Goal: Use online tool/utility: Utilize a website feature to perform a specific function

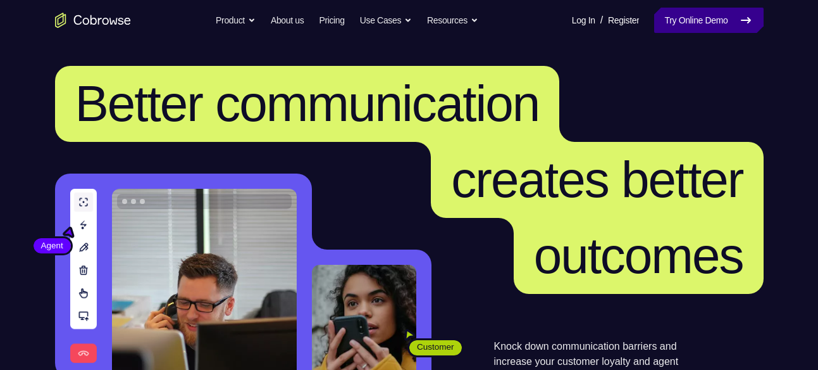
click at [680, 30] on link "Try Online Demo" at bounding box center [708, 20] width 109 height 25
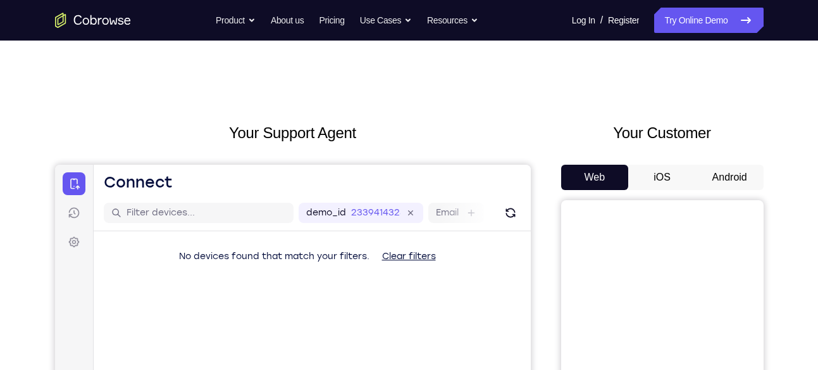
click at [741, 184] on button "Android" at bounding box center [730, 177] width 68 height 25
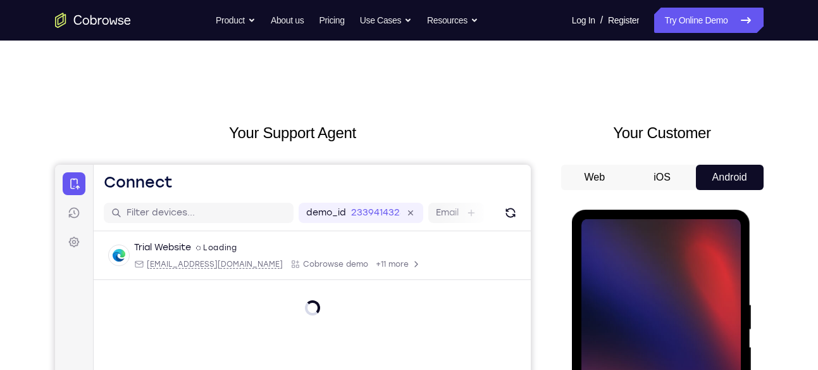
scroll to position [165, 0]
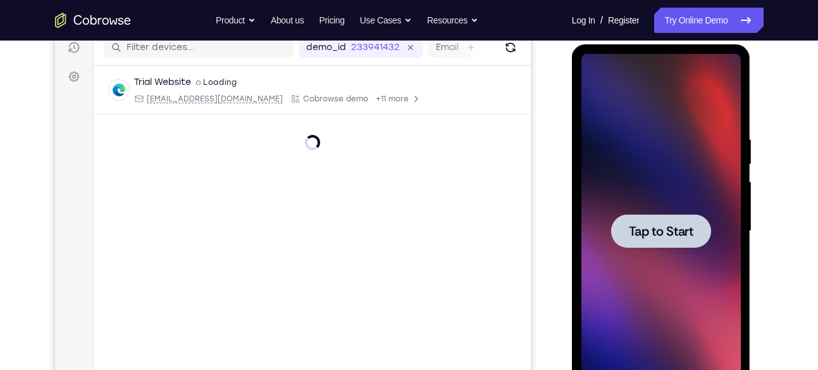
click at [662, 240] on div at bounding box center [661, 231] width 100 height 34
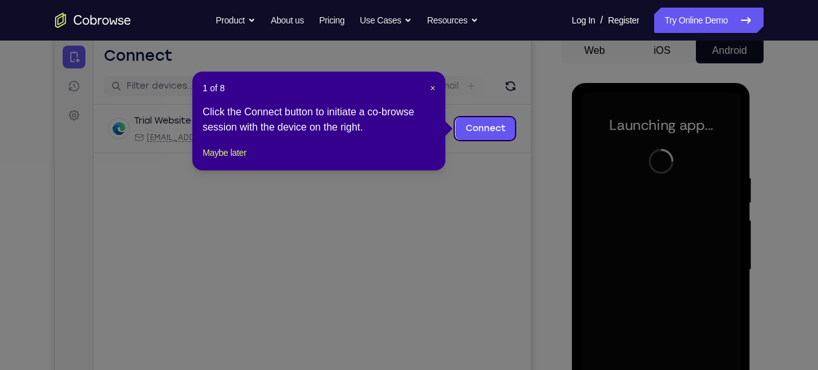
scroll to position [126, 0]
click at [432, 90] on span "×" at bounding box center [432, 89] width 5 height 10
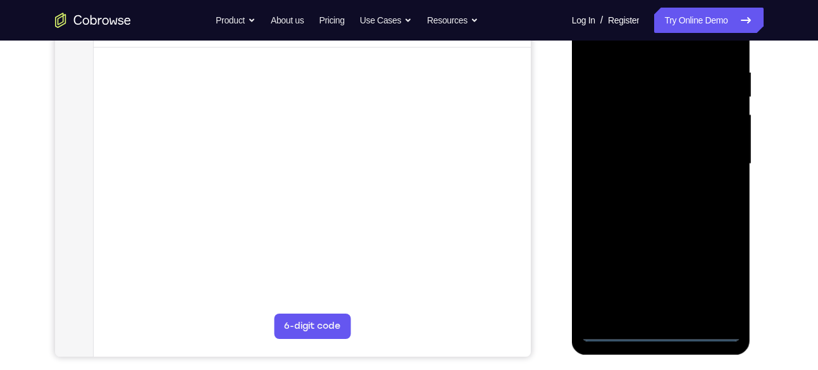
scroll to position [239, 0]
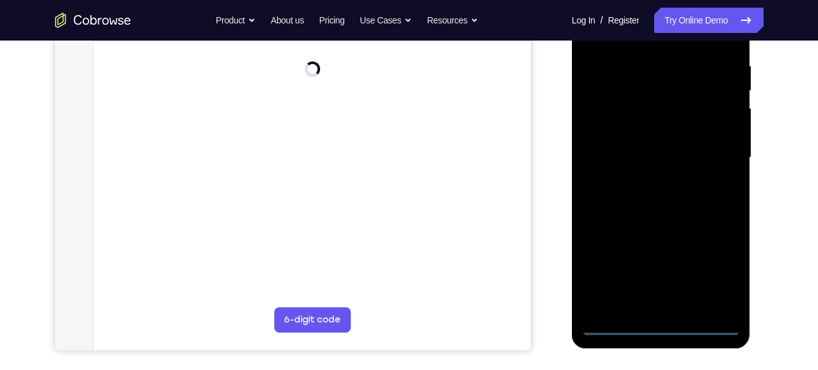
click at [666, 326] on div at bounding box center [661, 157] width 159 height 354
click at [716, 277] on div at bounding box center [661, 157] width 159 height 354
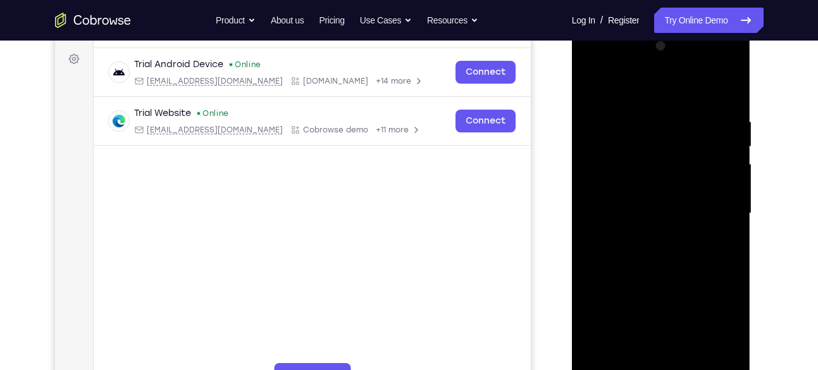
scroll to position [182, 0]
click at [592, 62] on div at bounding box center [661, 214] width 159 height 354
click at [711, 206] on div at bounding box center [661, 214] width 159 height 354
click at [642, 237] on div at bounding box center [661, 214] width 159 height 354
click at [666, 204] on div at bounding box center [661, 214] width 159 height 354
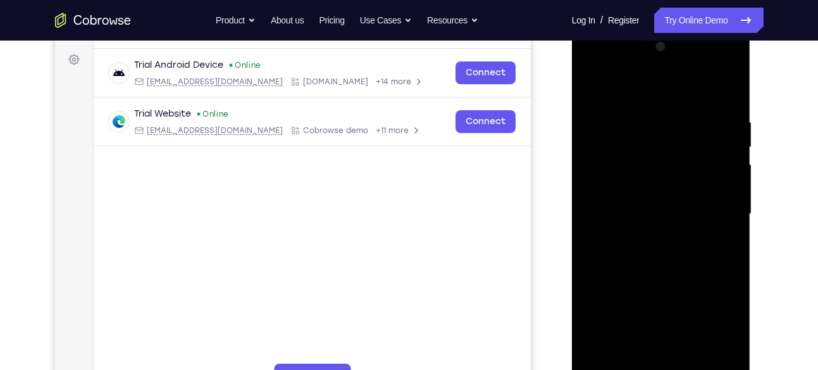
click at [659, 316] on div at bounding box center [661, 214] width 159 height 354
click at [637, 197] on div at bounding box center [661, 214] width 159 height 354
click at [661, 314] on div at bounding box center [661, 214] width 159 height 354
click at [725, 334] on div at bounding box center [661, 214] width 159 height 354
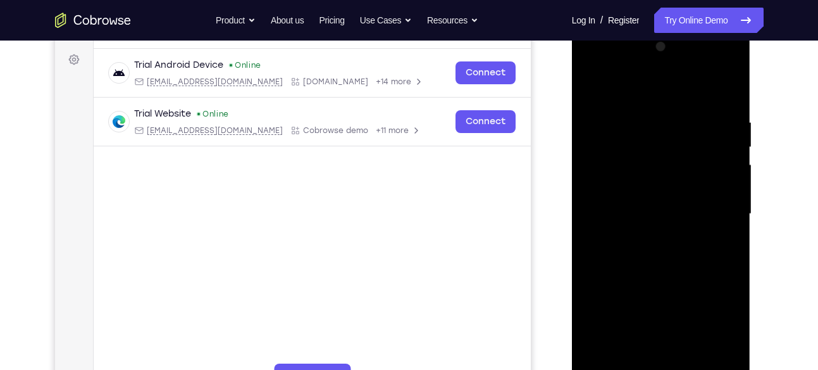
click at [725, 334] on div at bounding box center [661, 214] width 159 height 354
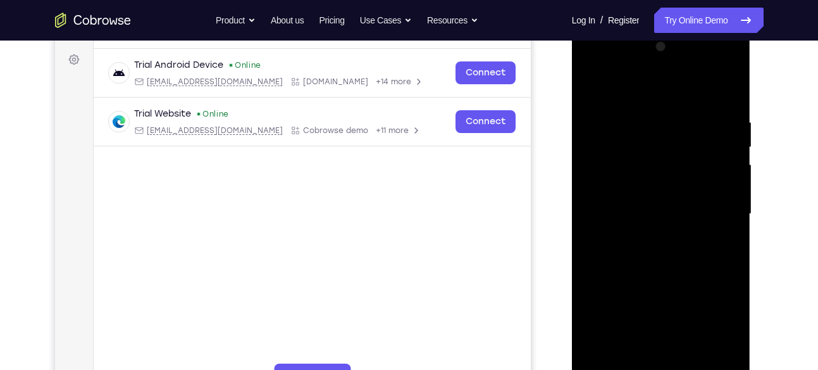
click at [725, 334] on div at bounding box center [661, 214] width 159 height 354
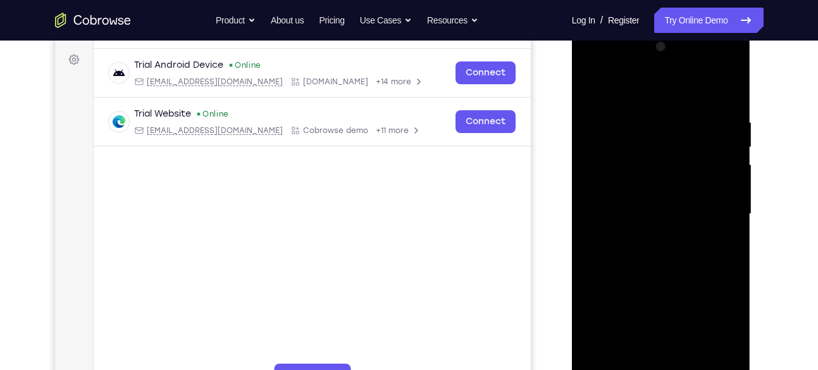
click at [725, 334] on div at bounding box center [661, 214] width 159 height 354
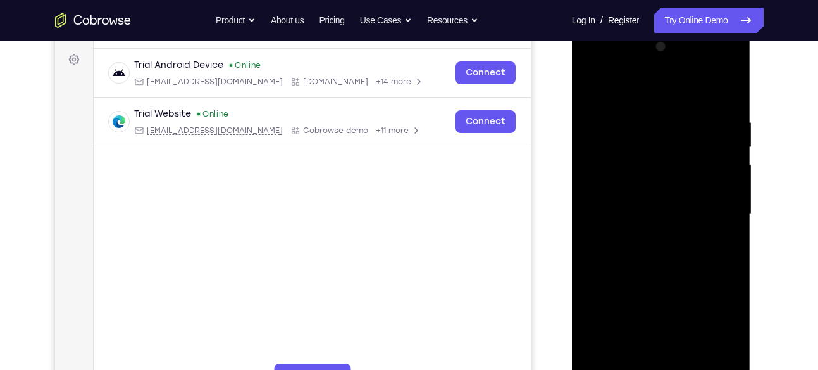
click at [661, 219] on div at bounding box center [661, 214] width 159 height 354
click at [645, 261] on div at bounding box center [661, 214] width 159 height 354
click at [657, 270] on div at bounding box center [661, 214] width 159 height 354
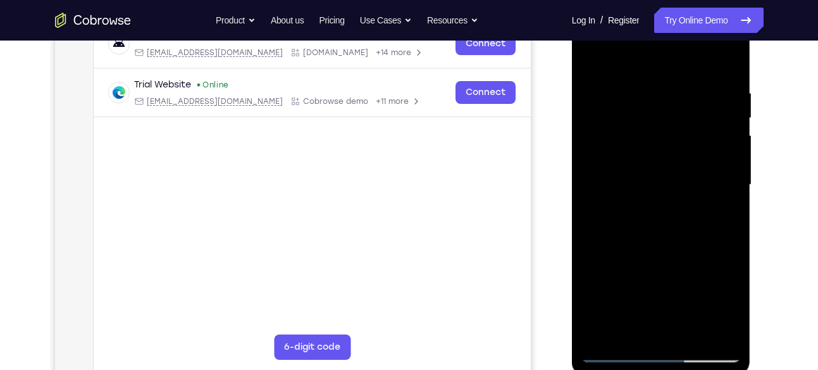
scroll to position [213, 0]
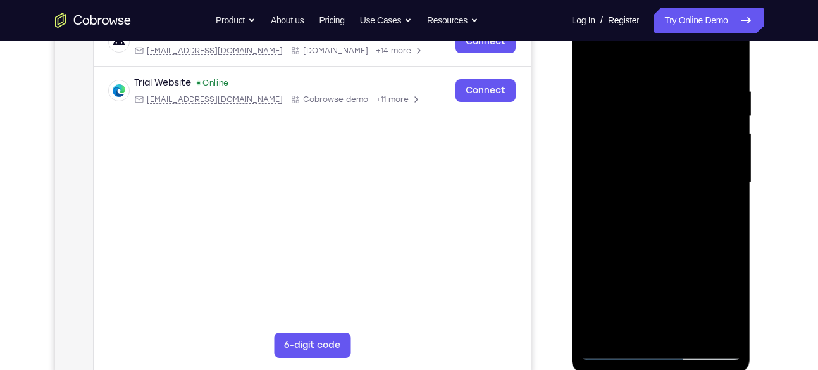
click at [731, 330] on div at bounding box center [661, 183] width 159 height 354
click at [657, 81] on div at bounding box center [661, 183] width 159 height 354
click at [716, 164] on div at bounding box center [661, 183] width 159 height 354
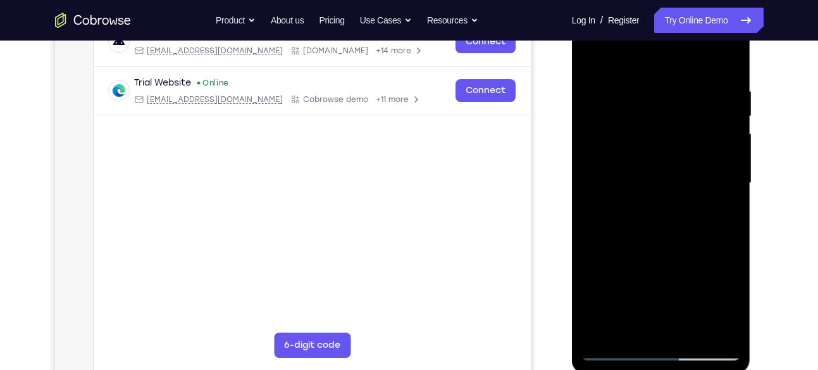
click at [597, 164] on div at bounding box center [661, 183] width 159 height 354
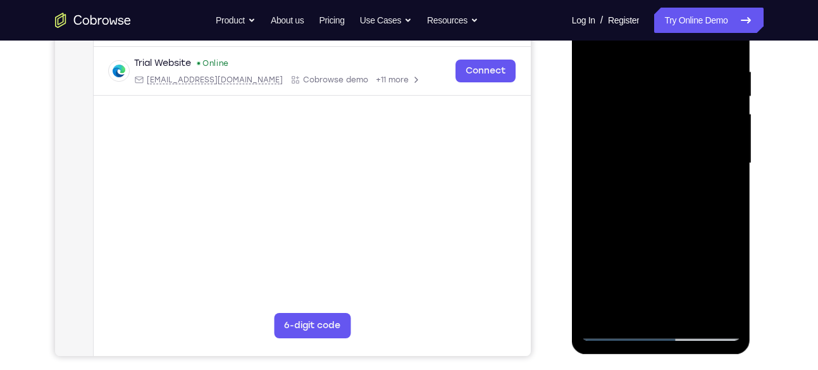
scroll to position [245, 0]
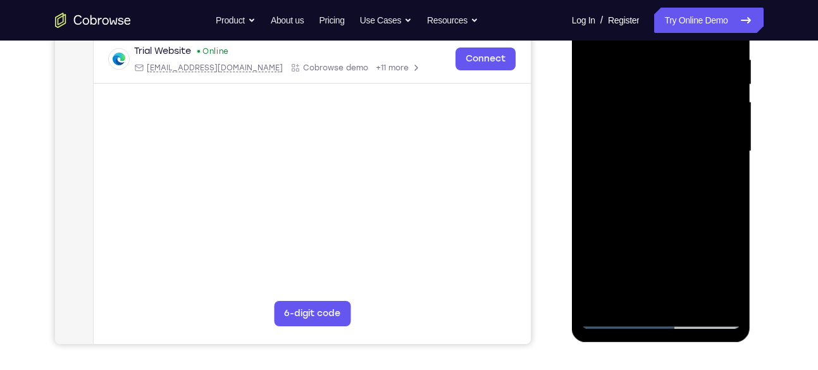
click at [714, 163] on div at bounding box center [661, 151] width 159 height 354
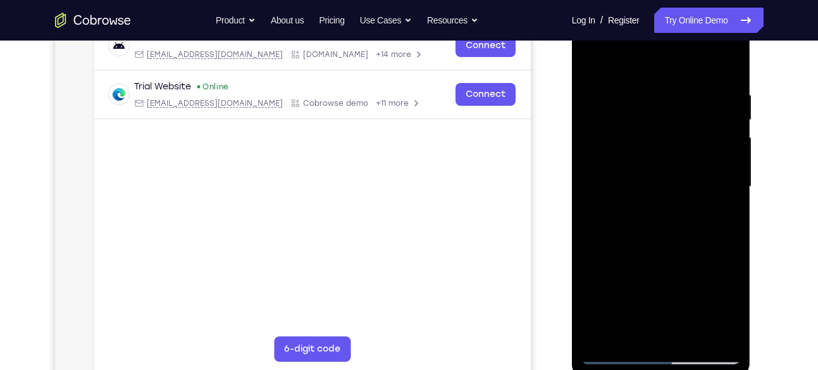
scroll to position [209, 0]
click at [719, 164] on div at bounding box center [661, 187] width 159 height 354
click at [724, 68] on div at bounding box center [661, 187] width 159 height 354
click at [732, 59] on div at bounding box center [661, 187] width 159 height 354
drag, startPoint x: 649, startPoint y: 117, endPoint x: 654, endPoint y: 269, distance: 152.0
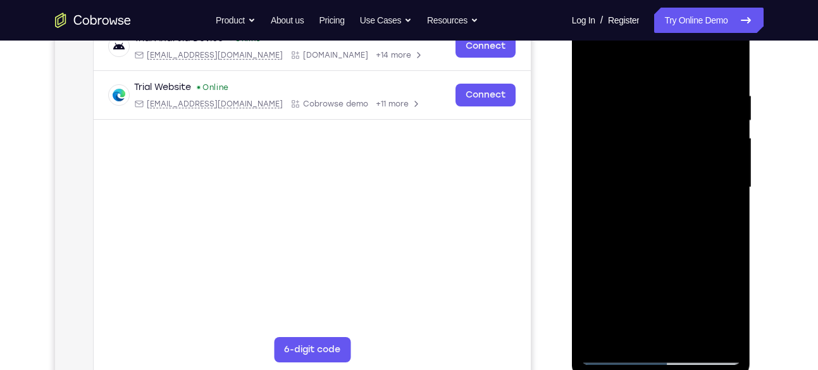
click at [654, 269] on div at bounding box center [661, 187] width 159 height 354
click at [595, 62] on div at bounding box center [661, 187] width 159 height 354
drag, startPoint x: 668, startPoint y: 110, endPoint x: 669, endPoint y: 268, distance: 158.2
click at [669, 268] on div at bounding box center [661, 187] width 159 height 354
click at [645, 94] on div at bounding box center [661, 187] width 159 height 354
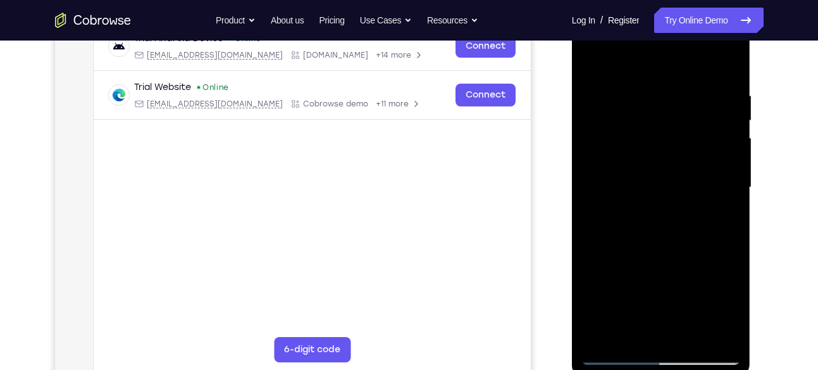
click at [723, 154] on div at bounding box center [661, 187] width 159 height 354
click at [611, 189] on div at bounding box center [661, 187] width 159 height 354
click at [604, 185] on div at bounding box center [661, 187] width 159 height 354
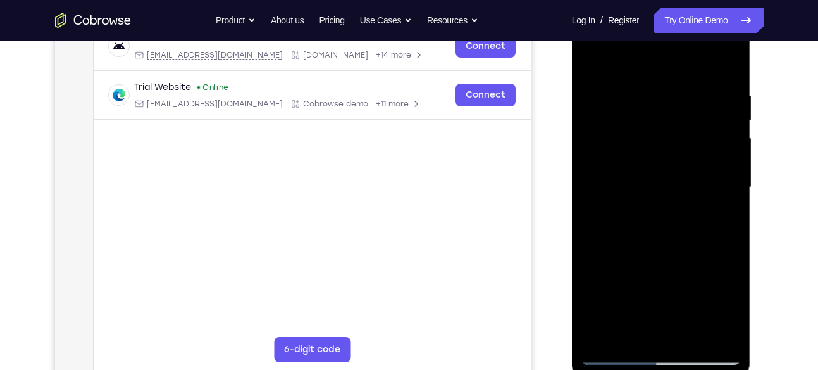
click at [604, 185] on div at bounding box center [661, 187] width 159 height 354
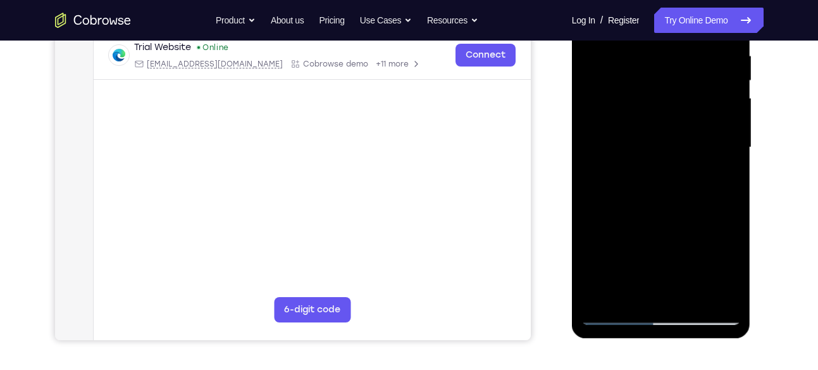
scroll to position [246, 0]
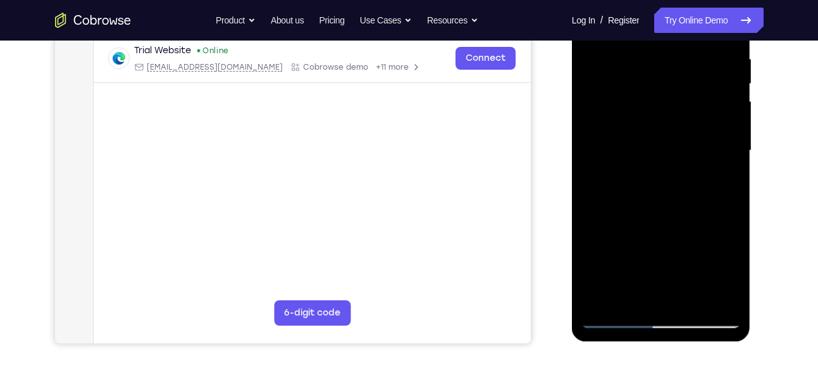
click at [708, 177] on div at bounding box center [661, 150] width 159 height 354
click at [707, 212] on div at bounding box center [661, 150] width 159 height 354
click at [730, 301] on div at bounding box center [661, 150] width 159 height 354
click at [724, 204] on div at bounding box center [661, 150] width 159 height 354
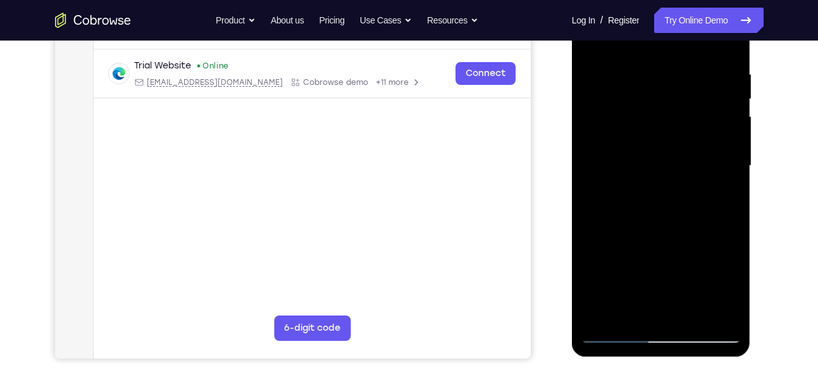
scroll to position [228, 0]
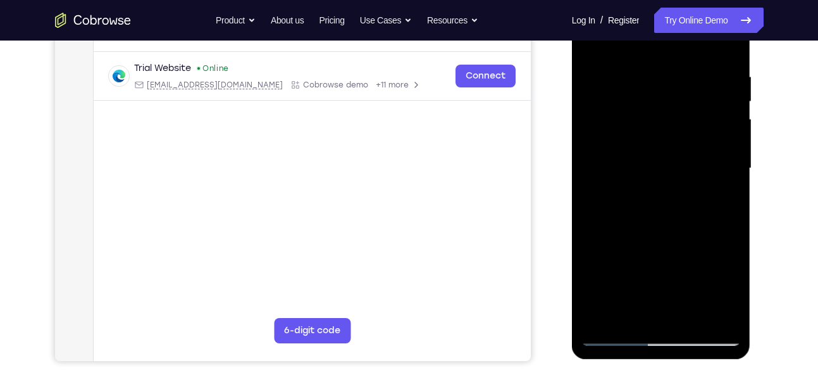
click at [715, 179] on div at bounding box center [661, 168] width 159 height 354
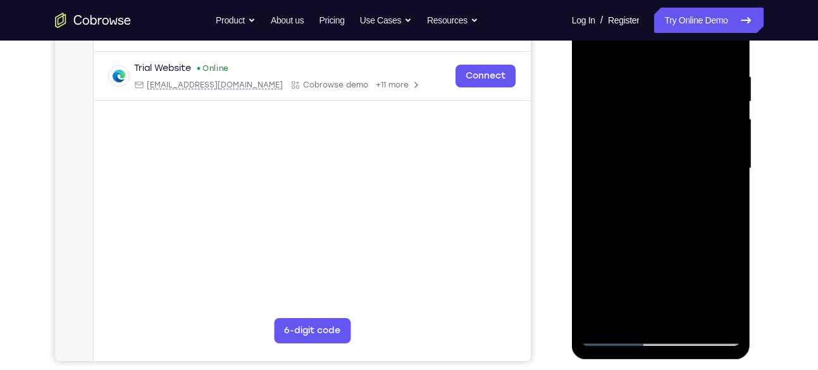
click at [715, 179] on div at bounding box center [661, 168] width 159 height 354
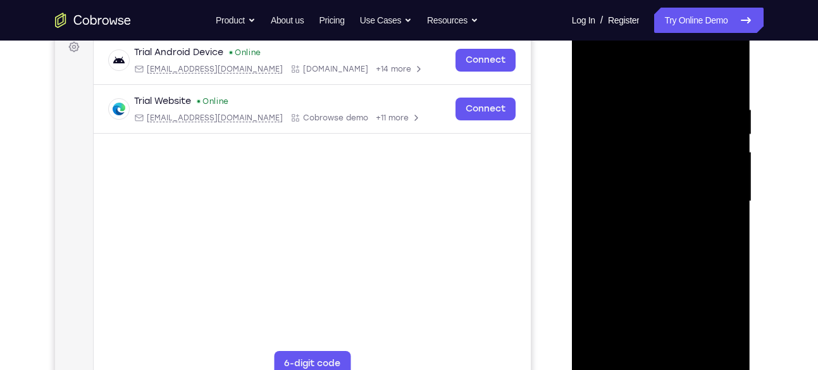
scroll to position [194, 0]
click at [715, 179] on div at bounding box center [661, 202] width 159 height 354
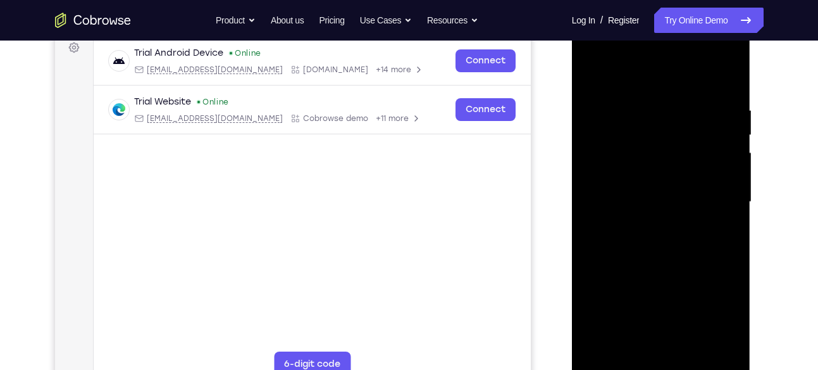
click at [715, 179] on div at bounding box center [661, 202] width 159 height 354
click at [723, 76] on div at bounding box center [661, 202] width 159 height 354
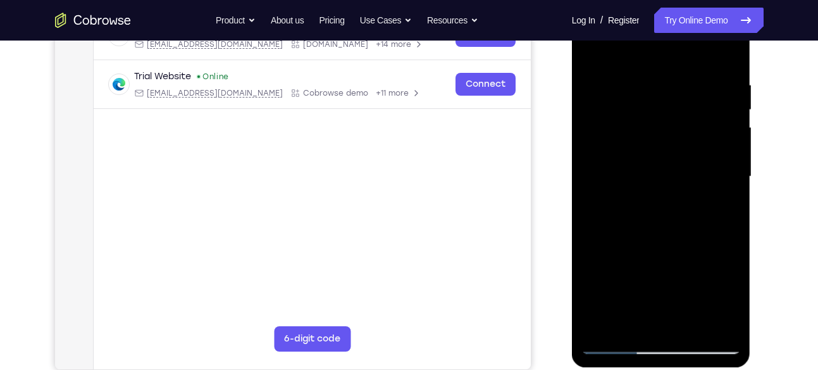
scroll to position [220, 0]
click at [695, 323] on div at bounding box center [661, 176] width 159 height 354
click at [661, 245] on div at bounding box center [661, 176] width 159 height 354
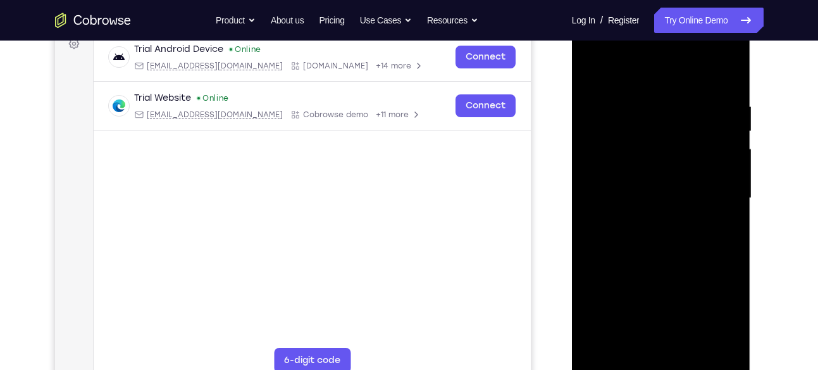
scroll to position [196, 0]
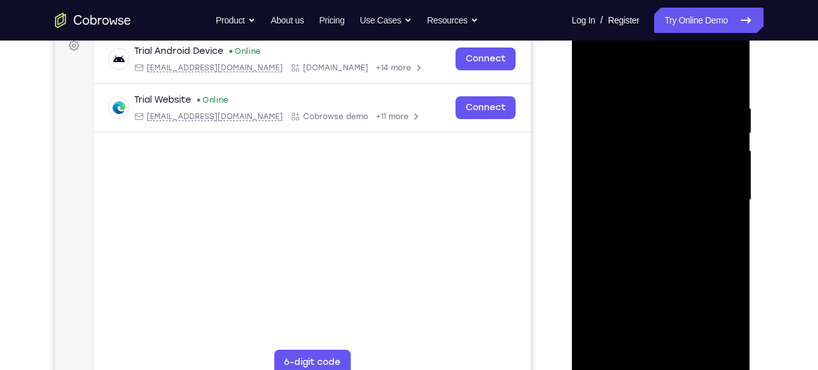
click at [595, 72] on div at bounding box center [661, 200] width 159 height 354
click at [674, 102] on div at bounding box center [661, 200] width 159 height 354
click at [722, 72] on div at bounding box center [661, 200] width 159 height 354
drag, startPoint x: 681, startPoint y: 121, endPoint x: 688, endPoint y: 361, distance: 240.6
click at [688, 361] on div at bounding box center [661, 200] width 159 height 354
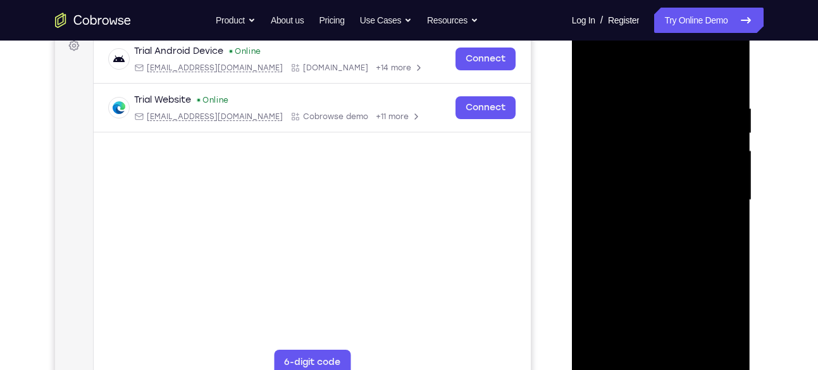
click at [649, 98] on div at bounding box center [661, 200] width 159 height 354
click at [728, 190] on div at bounding box center [661, 200] width 159 height 354
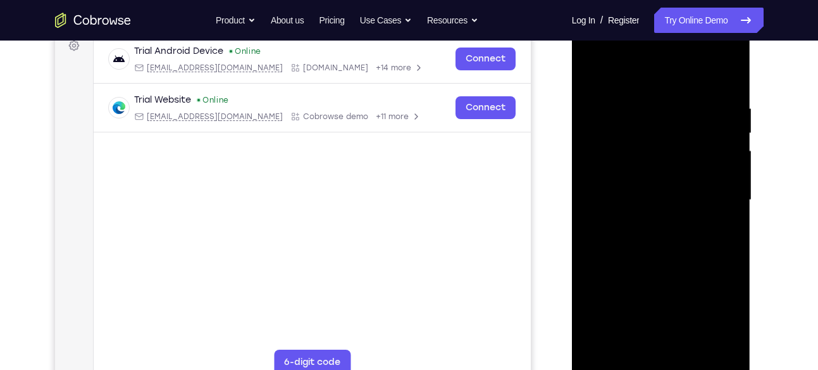
click at [728, 190] on div at bounding box center [661, 200] width 159 height 354
click at [602, 190] on div at bounding box center [661, 200] width 159 height 354
click at [585, 189] on div at bounding box center [661, 200] width 159 height 354
click at [595, 197] on div at bounding box center [661, 200] width 159 height 354
click at [727, 75] on div at bounding box center [661, 200] width 159 height 354
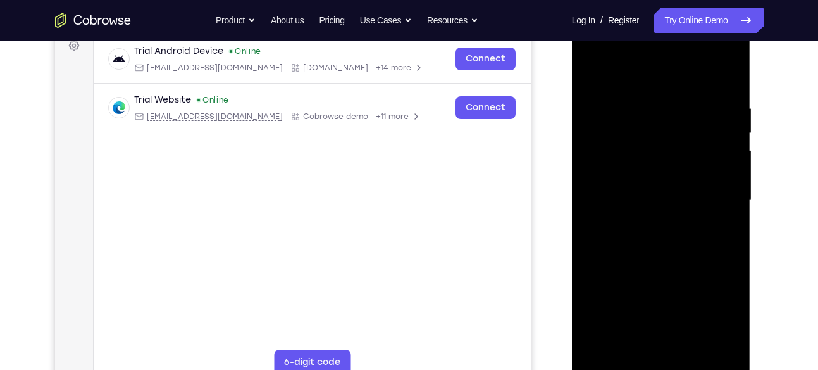
click at [642, 104] on div at bounding box center [661, 200] width 159 height 354
click at [736, 152] on div at bounding box center [661, 200] width 159 height 354
click at [726, 80] on div at bounding box center [661, 200] width 159 height 354
drag, startPoint x: 726, startPoint y: 109, endPoint x: 613, endPoint y: 104, distance: 112.8
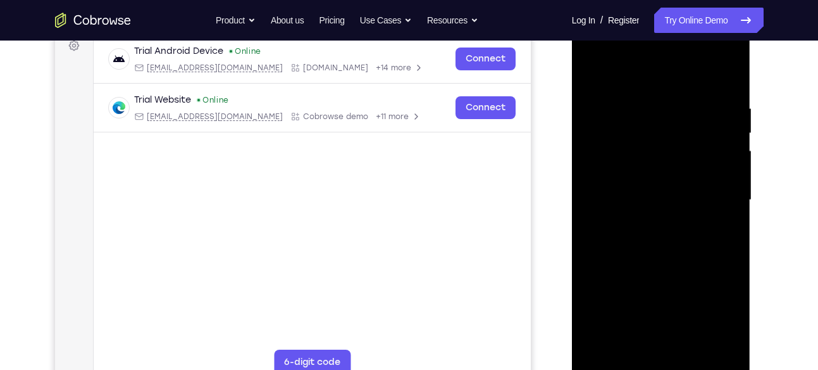
click at [613, 104] on div at bounding box center [661, 200] width 159 height 354
drag, startPoint x: 683, startPoint y: 104, endPoint x: 592, endPoint y: 106, distance: 91.8
click at [592, 106] on div at bounding box center [661, 200] width 159 height 354
click at [730, 348] on div at bounding box center [661, 200] width 159 height 354
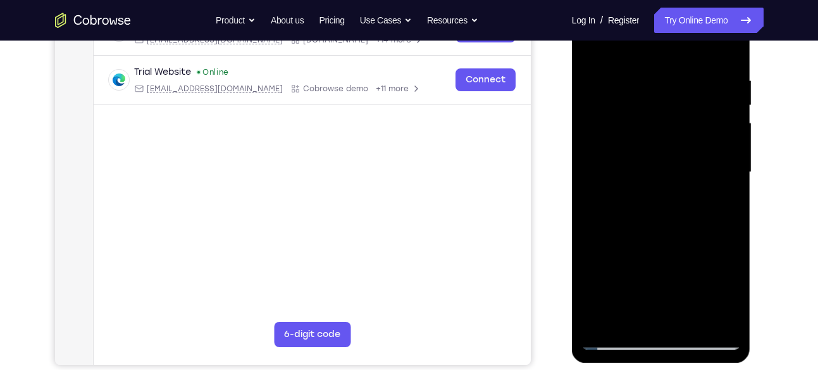
scroll to position [225, 0]
click at [737, 303] on div at bounding box center [661, 171] width 159 height 354
click at [695, 321] on div at bounding box center [661, 171] width 159 height 354
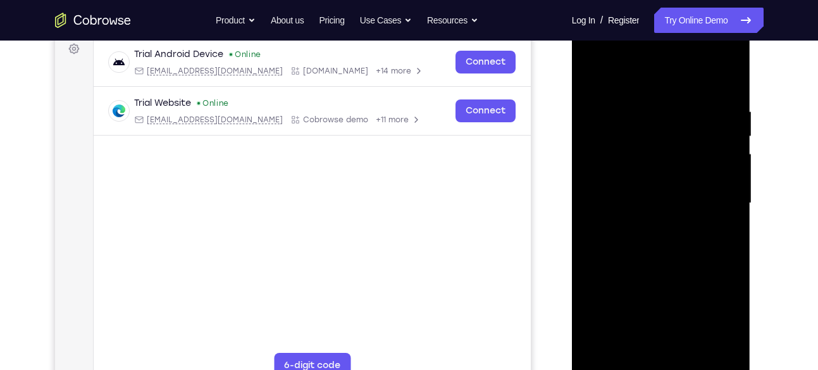
scroll to position [181, 0]
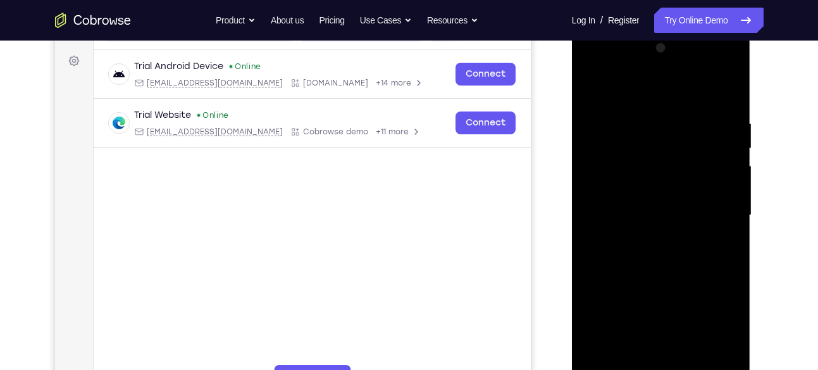
click at [597, 90] on div at bounding box center [661, 215] width 159 height 354
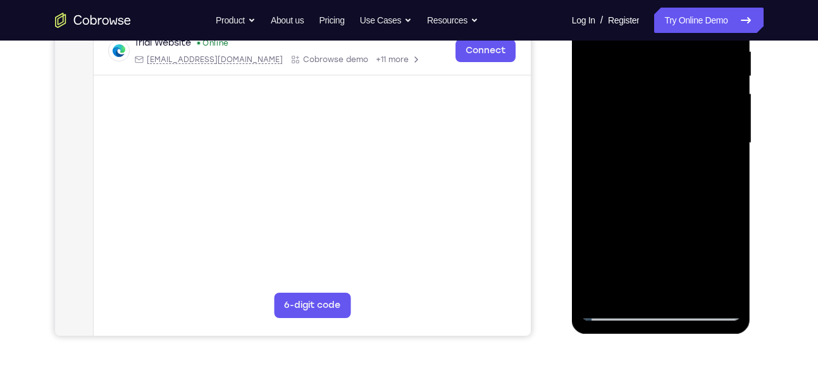
scroll to position [254, 0]
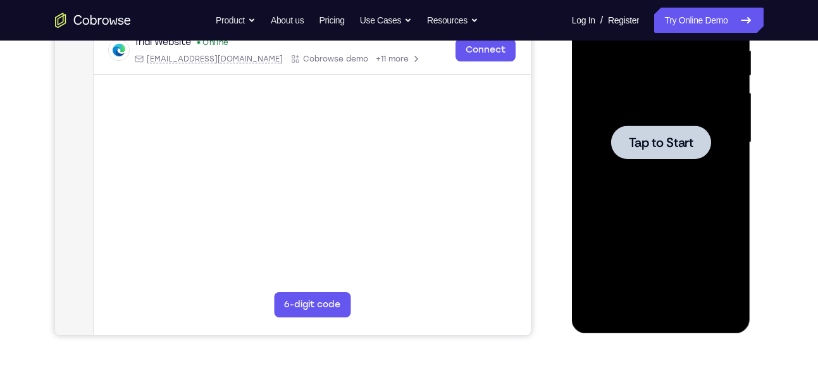
click at [666, 146] on span "Tap to Start" at bounding box center [661, 142] width 65 height 13
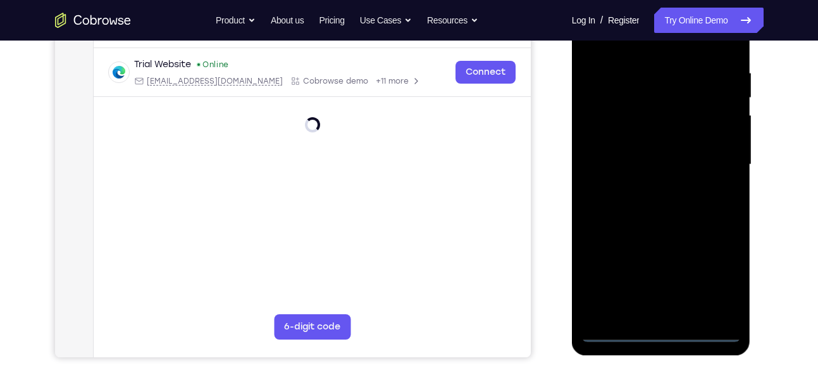
scroll to position [233, 0]
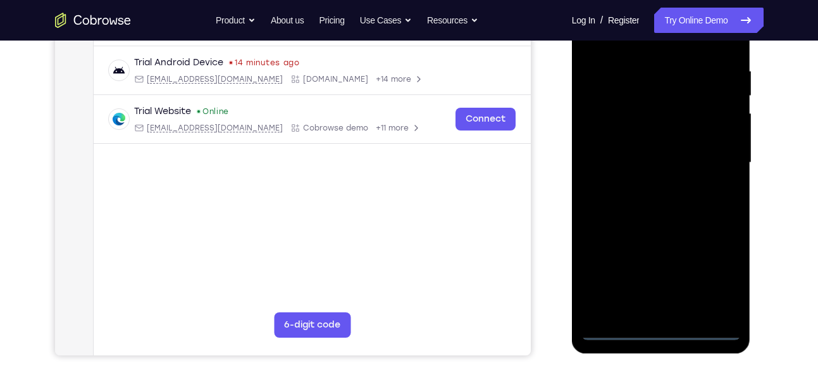
click at [669, 335] on div at bounding box center [661, 162] width 159 height 354
click at [716, 285] on div at bounding box center [661, 162] width 159 height 354
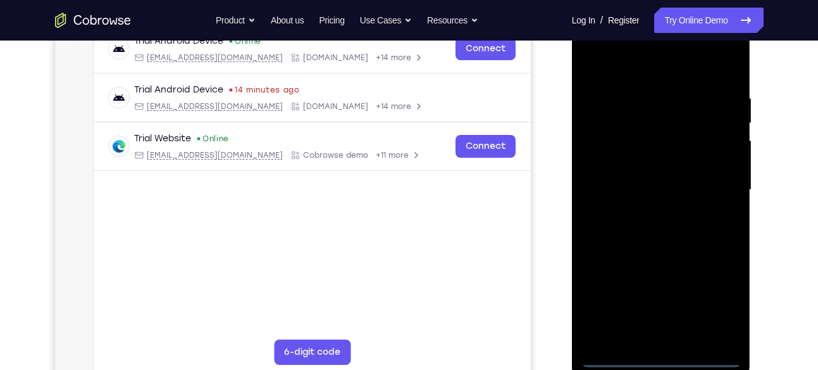
scroll to position [191, 0]
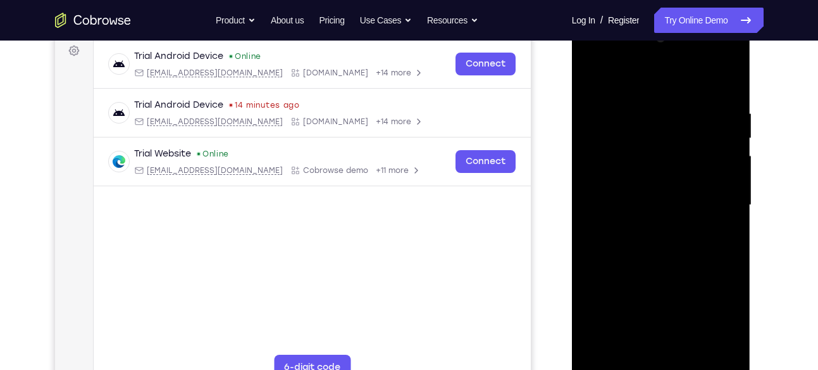
click at [599, 63] on div at bounding box center [661, 205] width 159 height 354
click at [607, 174] on div at bounding box center [661, 205] width 159 height 354
click at [645, 204] on div at bounding box center [661, 205] width 159 height 354
click at [663, 308] on div at bounding box center [661, 205] width 159 height 354
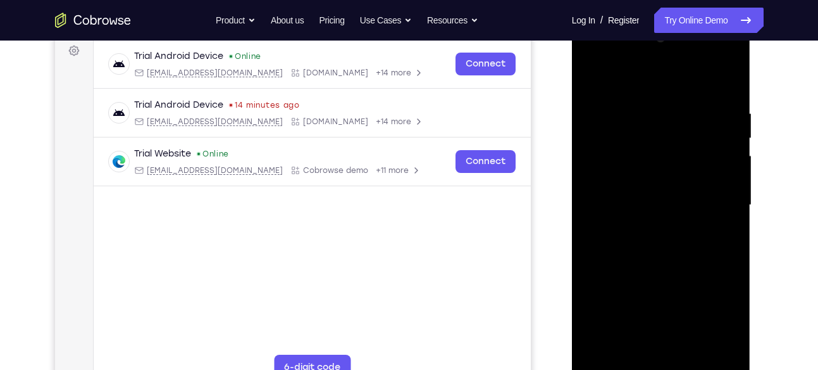
click at [725, 327] on div at bounding box center [661, 205] width 159 height 354
click at [658, 303] on div at bounding box center [661, 205] width 159 height 354
click at [632, 190] on div at bounding box center [661, 205] width 159 height 354
click at [661, 305] on div at bounding box center [661, 205] width 159 height 354
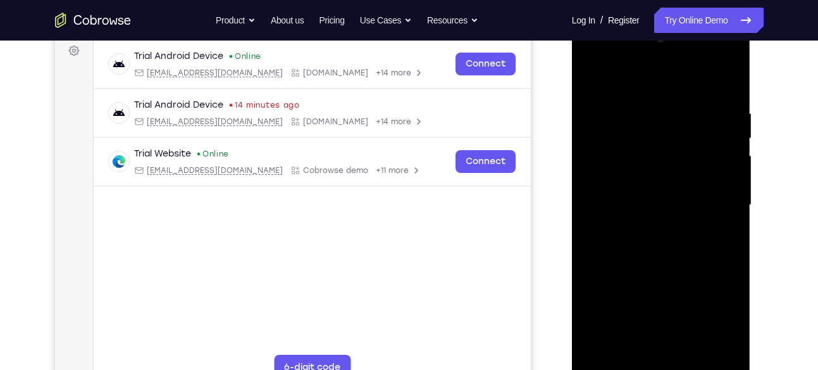
click at [661, 305] on div at bounding box center [661, 205] width 159 height 354
click at [662, 214] on div at bounding box center [661, 205] width 159 height 354
click at [679, 278] on div at bounding box center [661, 205] width 159 height 354
click at [652, 181] on div at bounding box center [661, 205] width 159 height 354
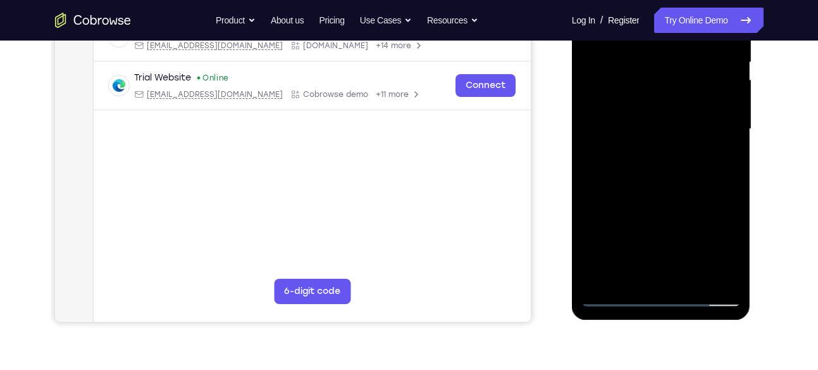
scroll to position [269, 0]
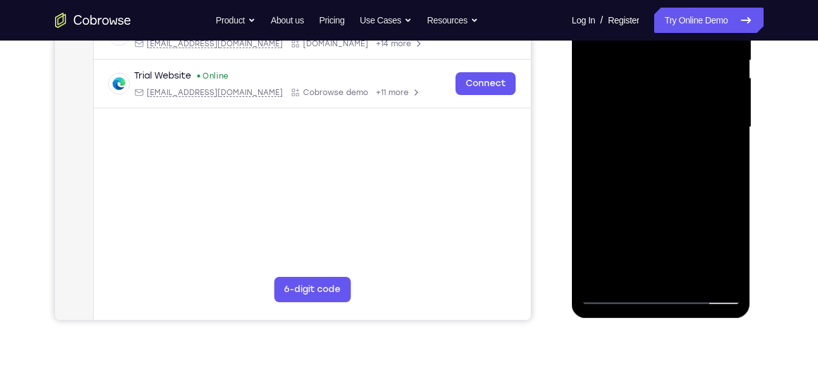
drag, startPoint x: 657, startPoint y: 205, endPoint x: 678, endPoint y: 73, distance: 133.4
click at [678, 73] on div at bounding box center [661, 127] width 159 height 354
click at [656, 264] on div at bounding box center [661, 127] width 159 height 354
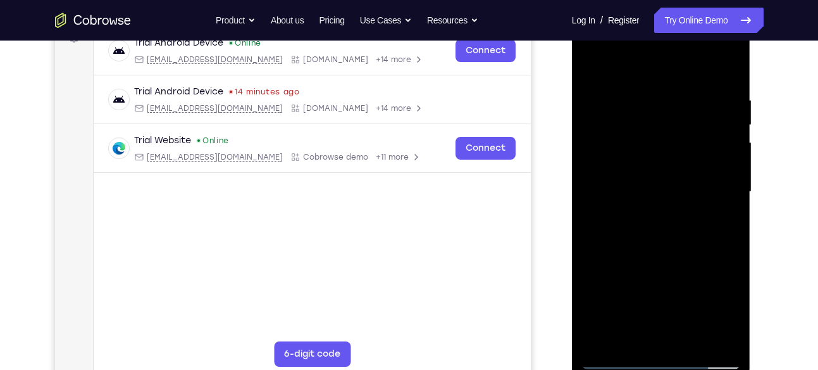
scroll to position [204, 0]
click at [598, 166] on div at bounding box center [661, 192] width 159 height 354
click at [642, 213] on div at bounding box center [661, 192] width 159 height 354
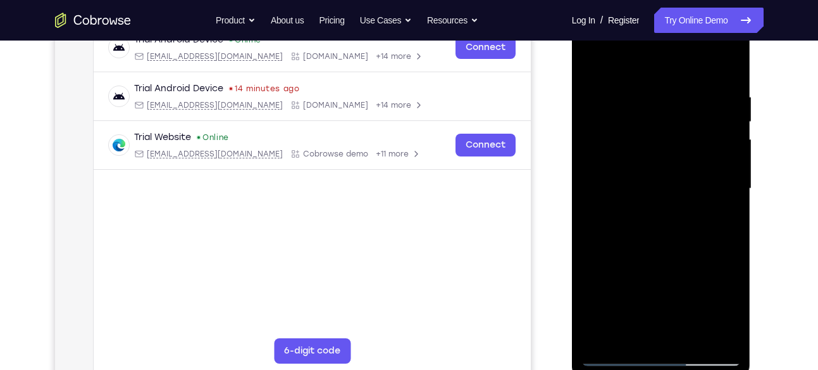
scroll to position [208, 0]
drag, startPoint x: 706, startPoint y: 270, endPoint x: 718, endPoint y: 180, distance: 91.2
click at [718, 180] on div at bounding box center [661, 188] width 159 height 354
drag, startPoint x: 709, startPoint y: 216, endPoint x: 695, endPoint y: 366, distance: 150.0
click at [695, 366] on div at bounding box center [661, 189] width 179 height 377
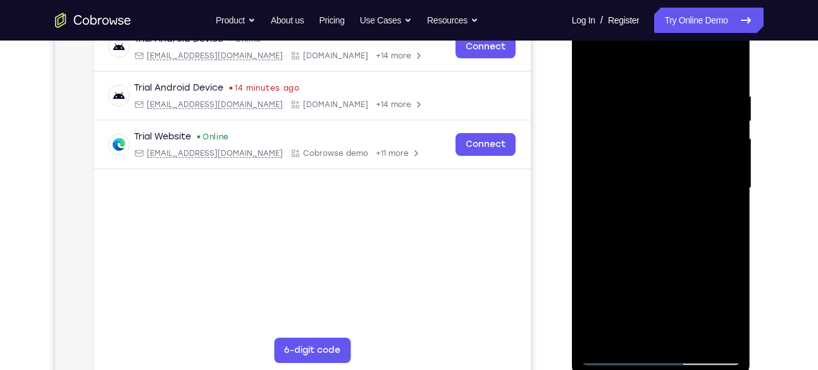
click at [664, 173] on div at bounding box center [661, 188] width 159 height 354
click at [735, 205] on div at bounding box center [661, 188] width 159 height 354
click at [584, 194] on div at bounding box center [661, 188] width 159 height 354
click at [621, 92] on div at bounding box center [661, 188] width 159 height 354
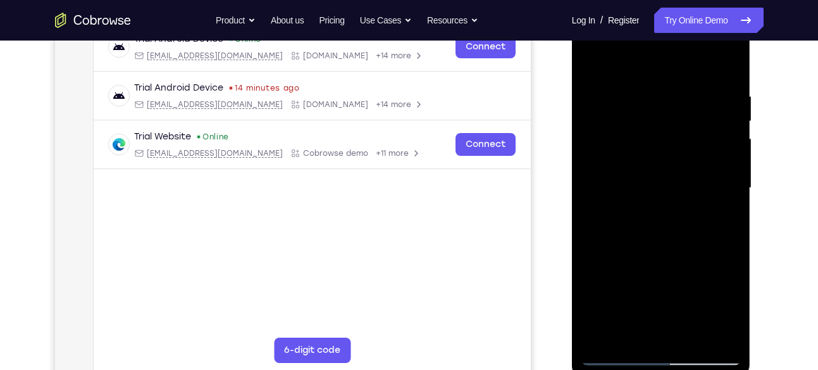
click at [736, 203] on div at bounding box center [661, 188] width 159 height 354
click at [732, 201] on div at bounding box center [661, 188] width 159 height 354
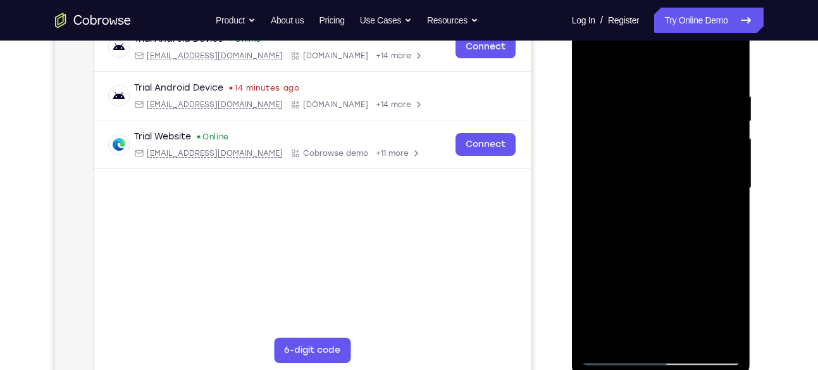
click at [732, 201] on div at bounding box center [661, 188] width 159 height 354
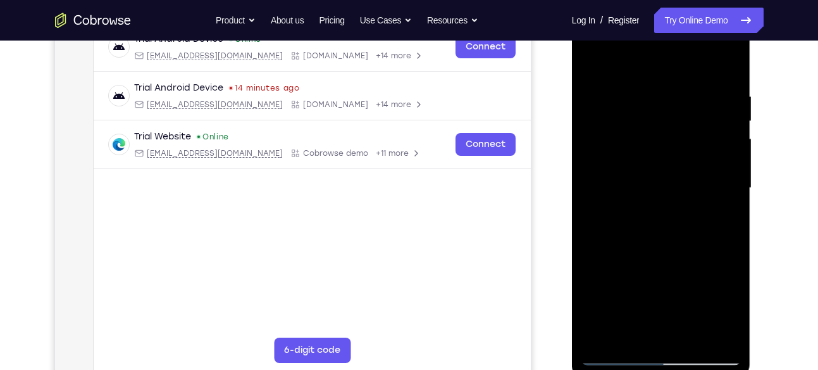
click at [732, 201] on div at bounding box center [661, 188] width 159 height 354
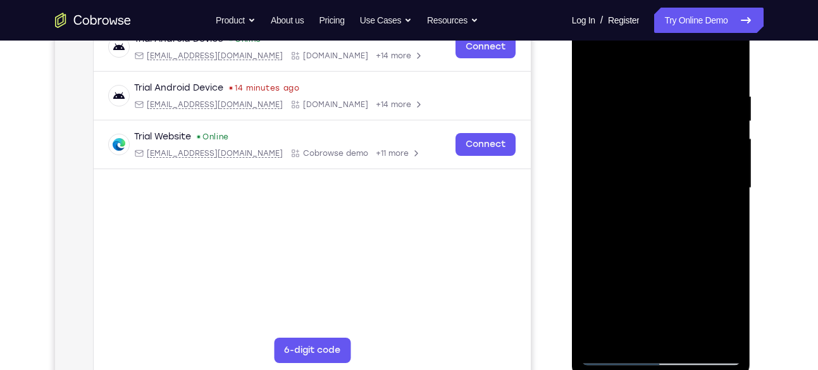
click at [732, 201] on div at bounding box center [661, 188] width 159 height 354
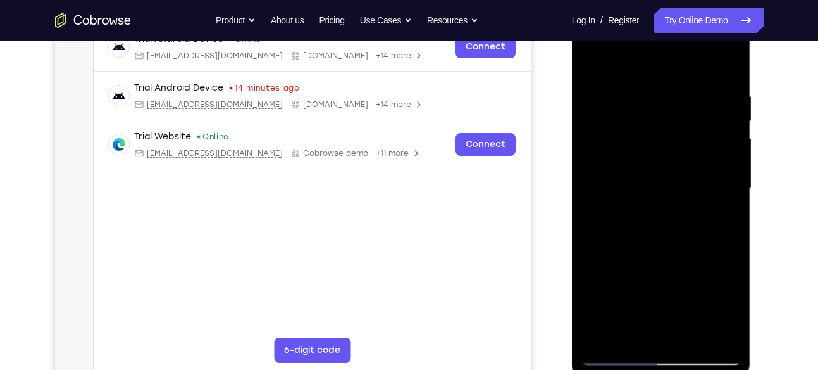
click at [732, 201] on div at bounding box center [661, 188] width 159 height 354
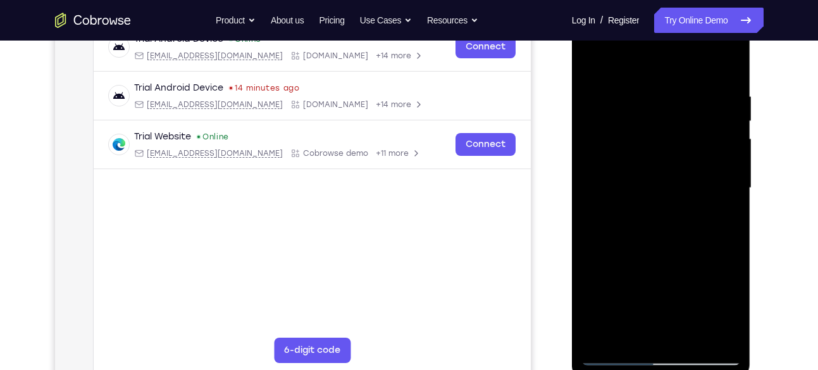
click at [732, 201] on div at bounding box center [661, 188] width 159 height 354
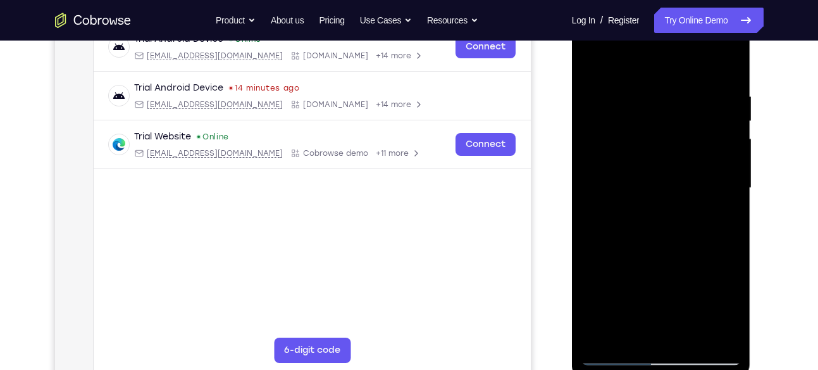
click at [732, 201] on div at bounding box center [661, 188] width 159 height 354
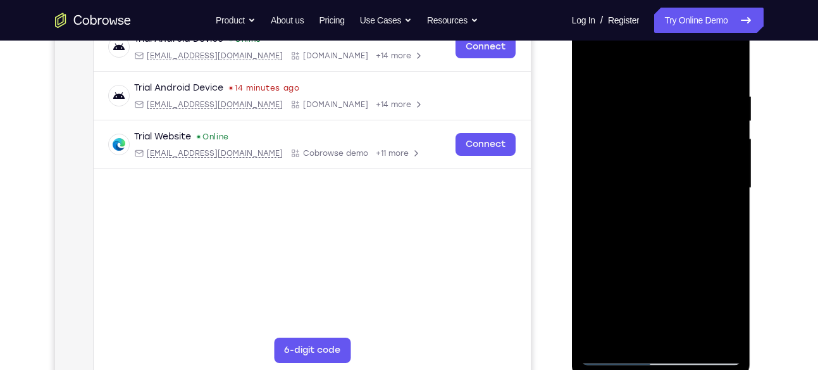
click at [732, 201] on div at bounding box center [661, 188] width 159 height 354
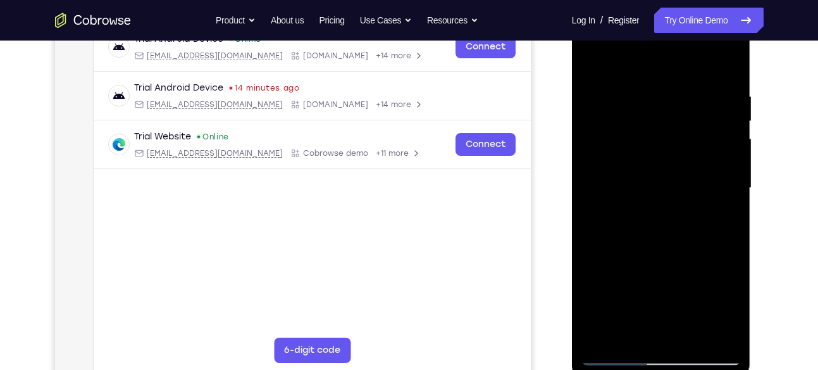
click at [732, 201] on div at bounding box center [661, 188] width 159 height 354
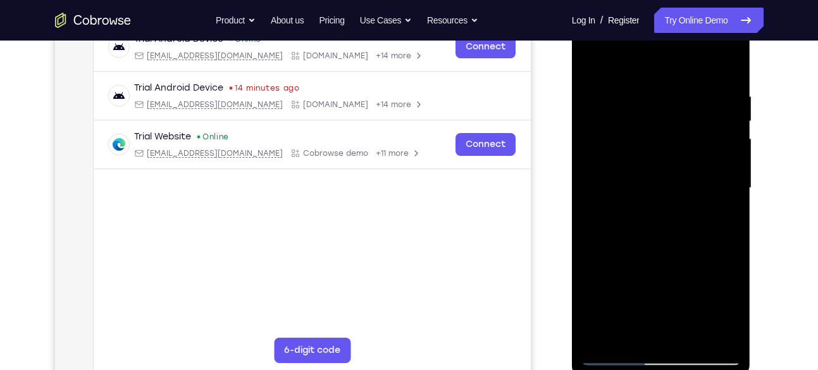
click at [732, 201] on div at bounding box center [661, 188] width 159 height 354
click at [734, 70] on div at bounding box center [661, 188] width 159 height 354
click at [704, 76] on div at bounding box center [661, 188] width 159 height 354
drag, startPoint x: 704, startPoint y: 76, endPoint x: 712, endPoint y: 76, distance: 7.6
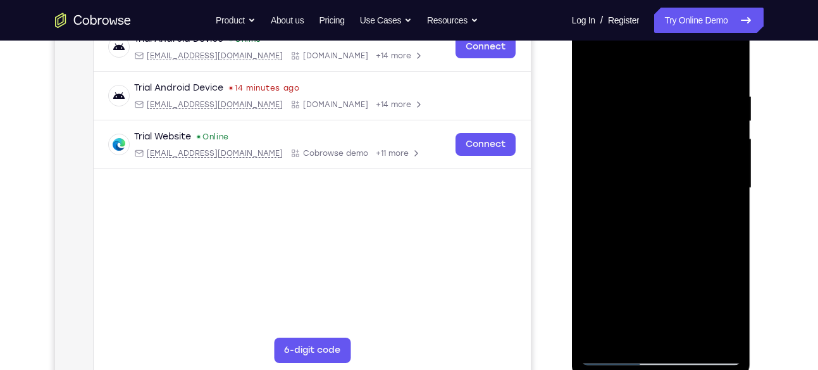
click at [712, 76] on div at bounding box center [661, 188] width 159 height 354
click at [709, 76] on div at bounding box center [661, 188] width 159 height 354
click at [600, 58] on div at bounding box center [661, 188] width 159 height 354
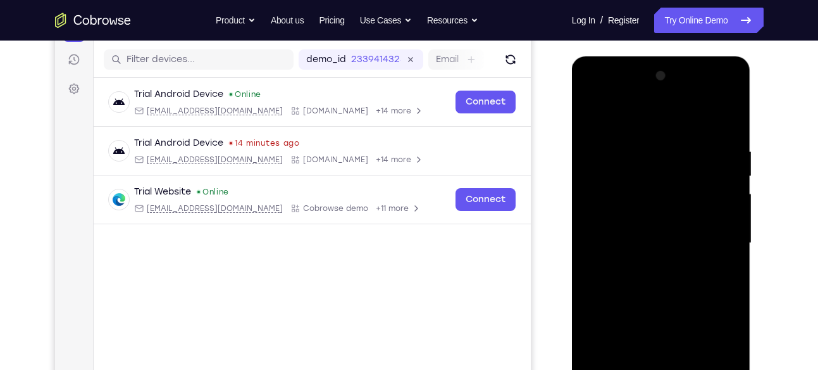
scroll to position [129, 0]
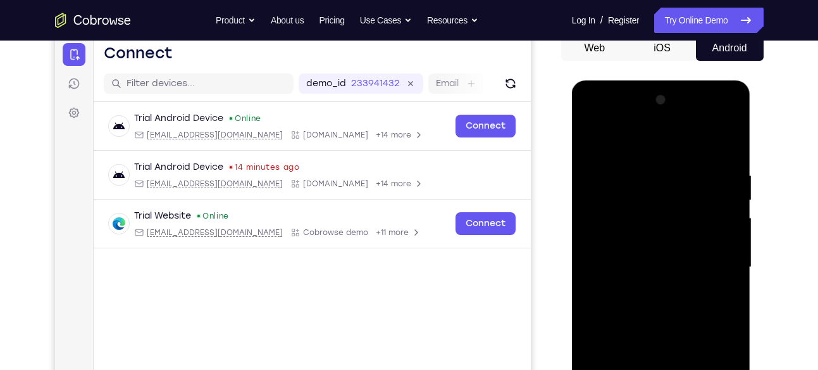
click at [596, 177] on div at bounding box center [661, 267] width 159 height 354
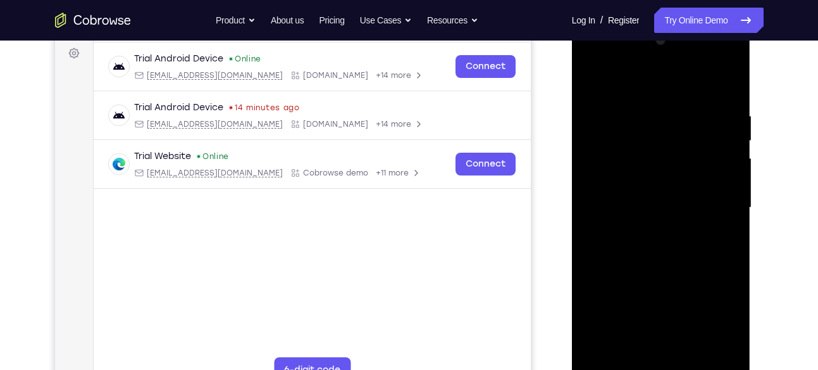
scroll to position [192, 0]
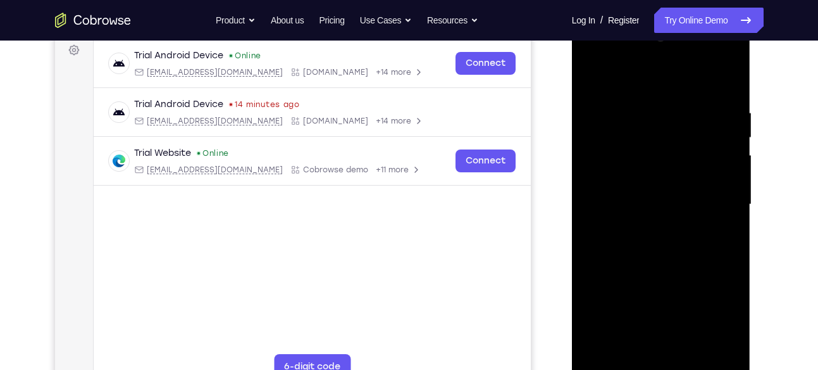
drag, startPoint x: 666, startPoint y: 226, endPoint x: 670, endPoint y: 138, distance: 88.0
click at [670, 138] on div at bounding box center [661, 204] width 159 height 354
drag, startPoint x: 690, startPoint y: 270, endPoint x: 699, endPoint y: 172, distance: 98.4
click at [699, 172] on div at bounding box center [661, 204] width 159 height 354
drag, startPoint x: 699, startPoint y: 247, endPoint x: 700, endPoint y: 186, distance: 60.8
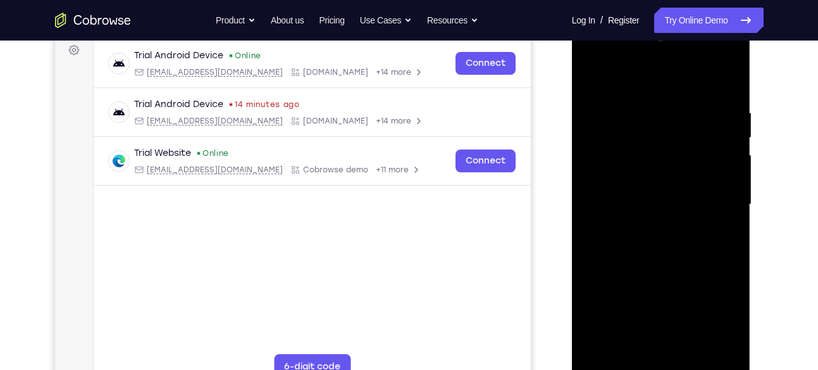
click at [700, 186] on div at bounding box center [661, 204] width 159 height 354
drag, startPoint x: 692, startPoint y: 220, endPoint x: 702, endPoint y: 139, distance: 82.2
click at [702, 139] on div at bounding box center [661, 204] width 159 height 354
drag, startPoint x: 687, startPoint y: 270, endPoint x: 702, endPoint y: 190, distance: 81.2
click at [702, 190] on div at bounding box center [661, 204] width 159 height 354
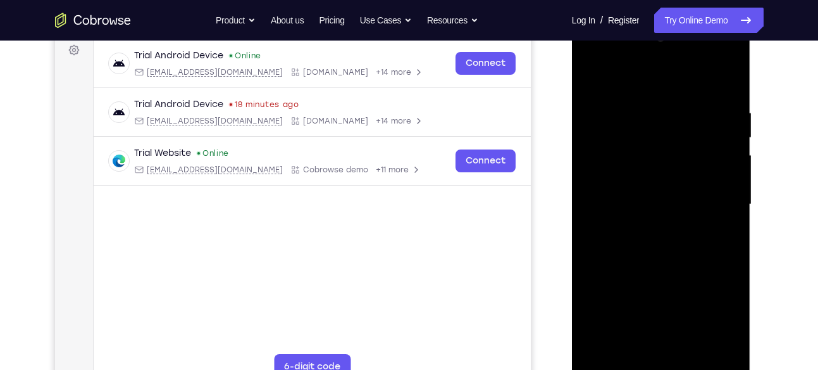
drag, startPoint x: 676, startPoint y: 225, endPoint x: 694, endPoint y: 143, distance: 84.3
click at [694, 143] on div at bounding box center [661, 204] width 159 height 354
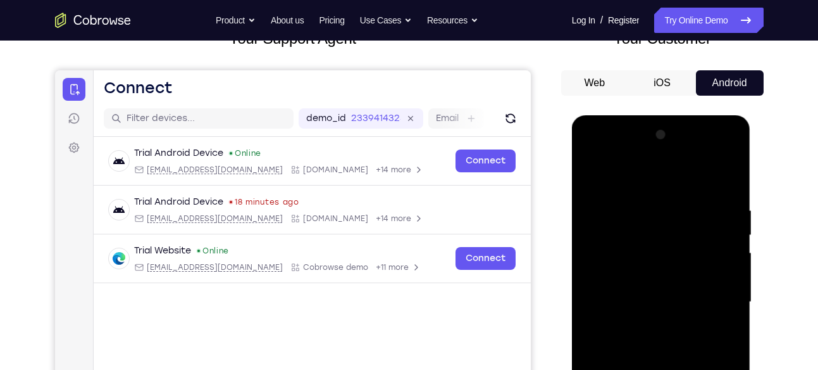
scroll to position [94, 0]
click at [590, 172] on div at bounding box center [661, 302] width 159 height 354
click at [600, 191] on div at bounding box center [661, 302] width 159 height 354
click at [642, 262] on div at bounding box center [661, 302] width 159 height 354
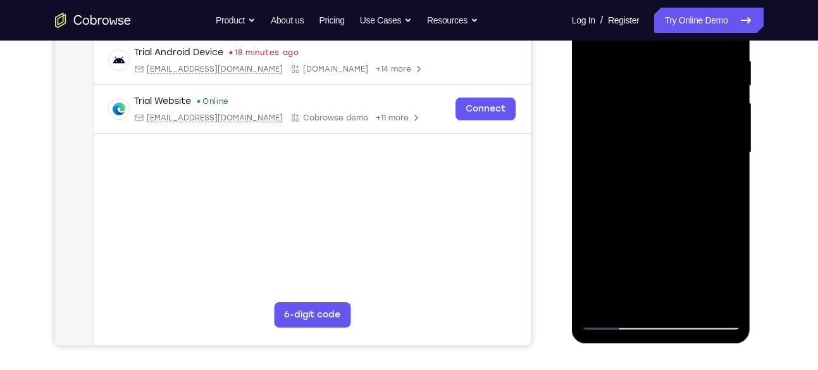
scroll to position [248, 0]
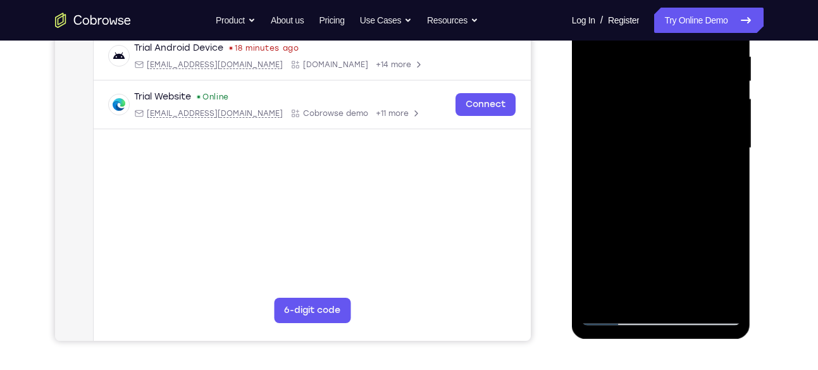
click at [731, 151] on div at bounding box center [661, 148] width 159 height 354
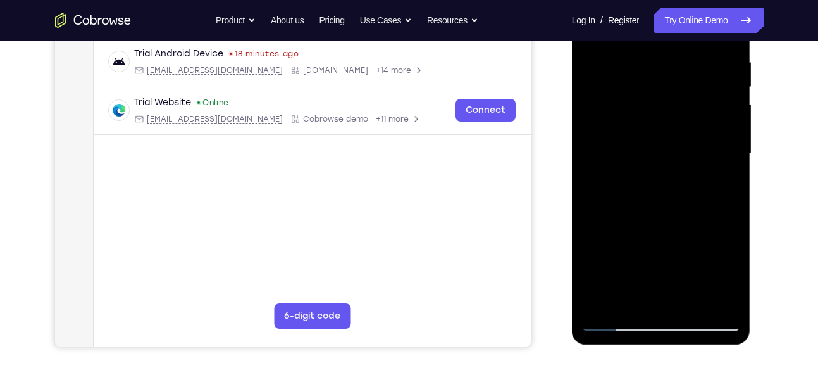
scroll to position [244, 0]
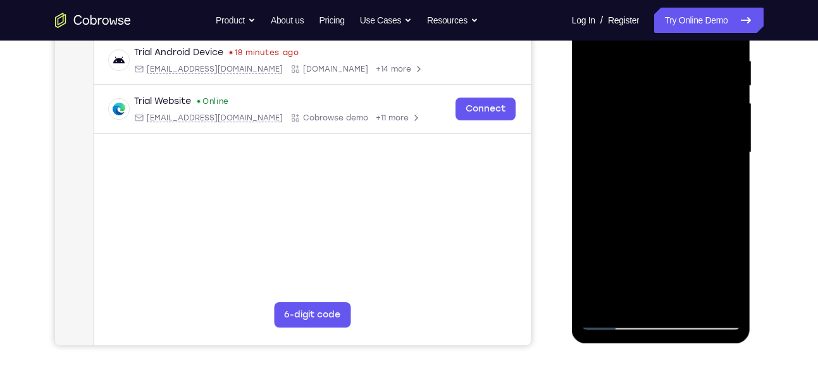
click at [721, 224] on div at bounding box center [661, 152] width 159 height 354
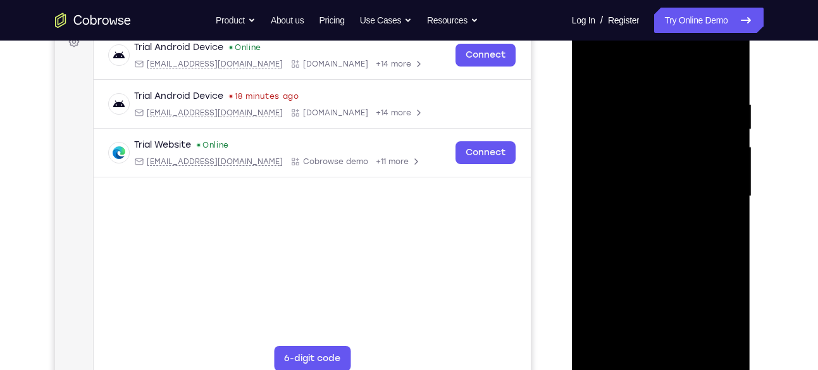
scroll to position [199, 0]
click at [726, 203] on div at bounding box center [661, 197] width 159 height 354
click at [731, 204] on div at bounding box center [661, 197] width 159 height 354
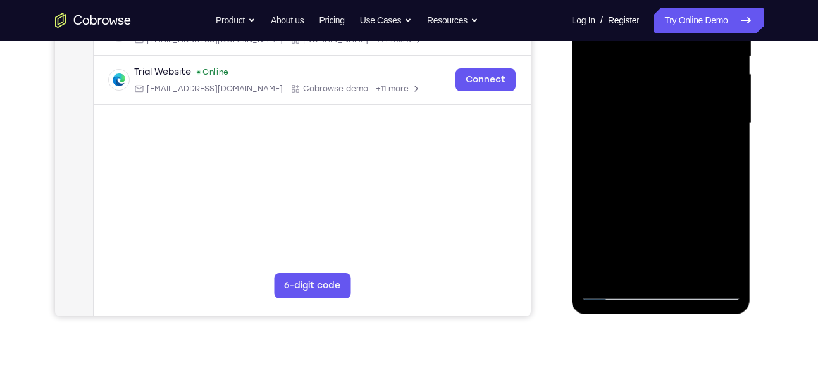
scroll to position [273, 0]
click at [730, 130] on div at bounding box center [661, 123] width 159 height 354
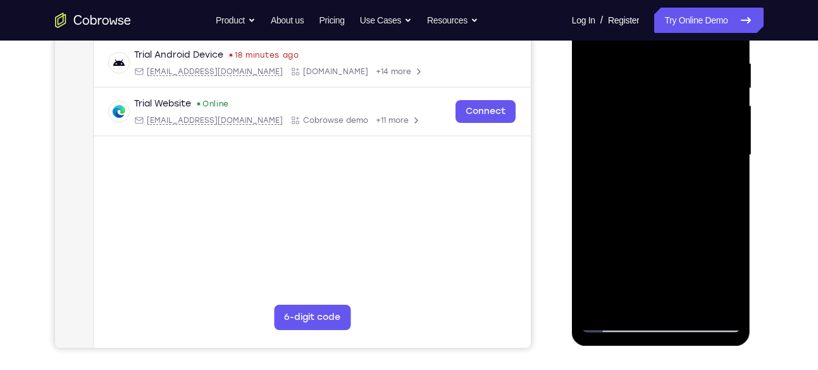
scroll to position [242, 0]
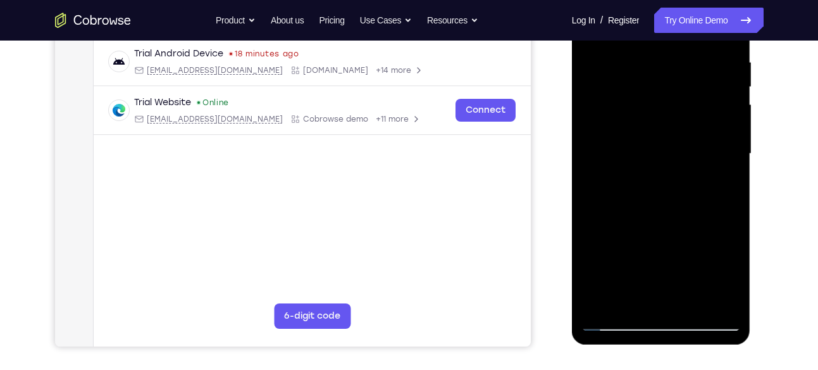
click at [731, 161] on div at bounding box center [661, 154] width 159 height 354
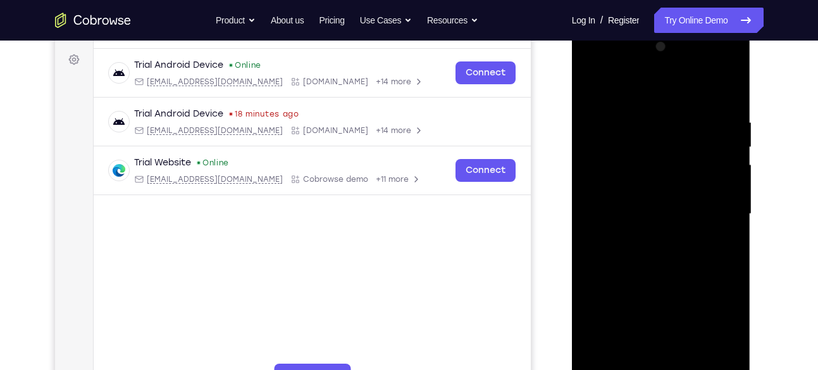
scroll to position [183, 0]
click at [728, 223] on div at bounding box center [661, 213] width 159 height 354
click at [592, 221] on div at bounding box center [661, 213] width 159 height 354
